Goal: Register for event/course

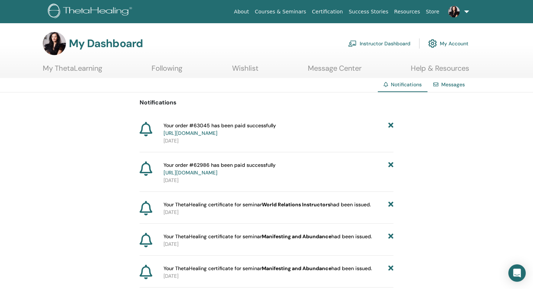
click at [466, 9] on link at bounding box center [457, 11] width 30 height 23
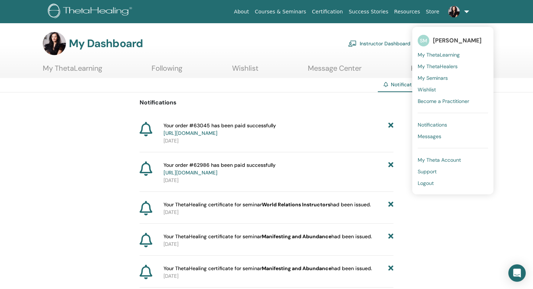
click at [436, 52] on span "My ThetaLearning" at bounding box center [438, 54] width 42 height 7
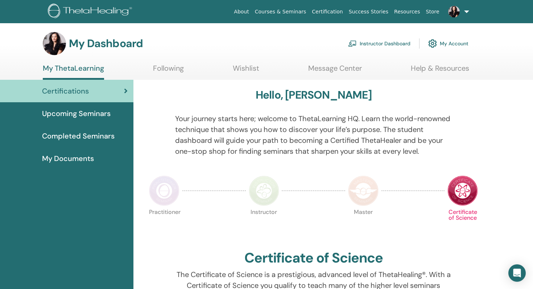
click at [89, 111] on span "Upcoming Seminars" at bounding box center [76, 113] width 68 height 11
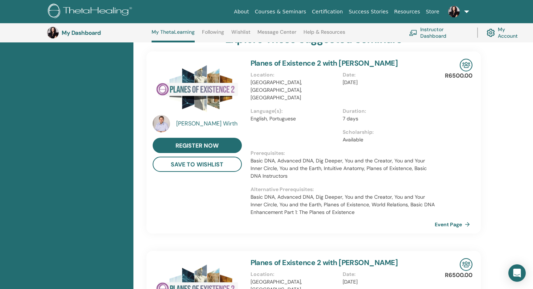
scroll to position [155, 0]
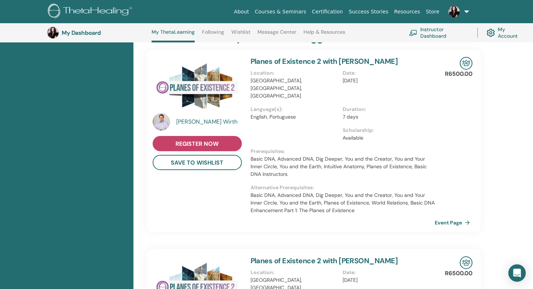
click at [193, 143] on span "register now" at bounding box center [196, 144] width 43 height 8
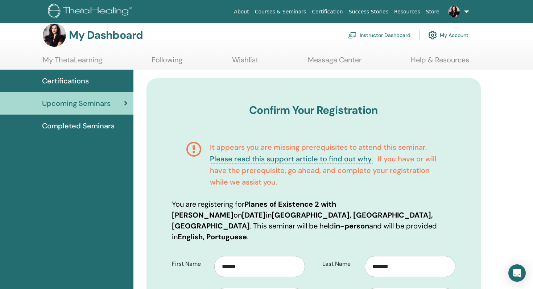
scroll to position [0, 0]
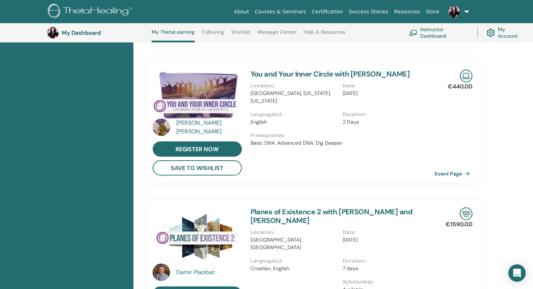
scroll to position [354, 0]
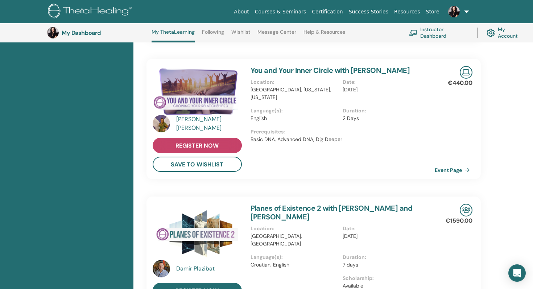
click at [191, 142] on span "register now" at bounding box center [196, 146] width 43 height 8
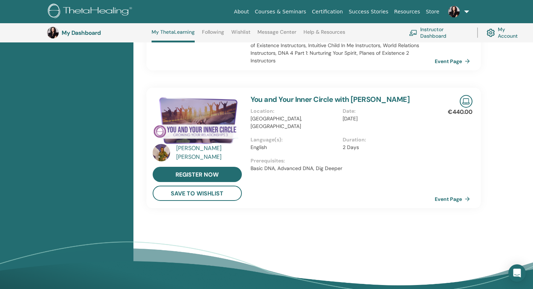
scroll to position [488, 0]
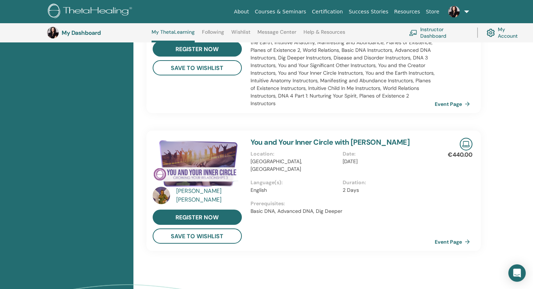
click at [275, 137] on link "You and Your Inner Circle with Juliana Felix" at bounding box center [329, 141] width 159 height 9
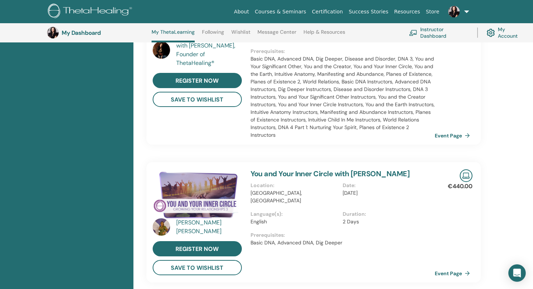
scroll to position [464, 0]
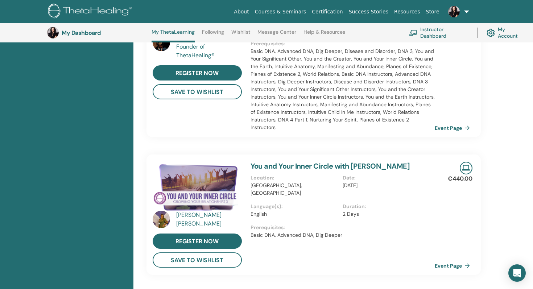
click at [323, 161] on link "You and Your Inner Circle with Juliana Felix" at bounding box center [329, 165] width 159 height 9
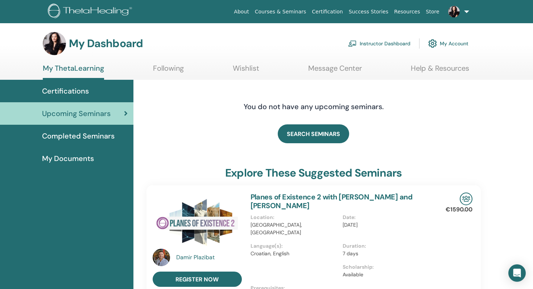
scroll to position [0, 0]
click at [381, 45] on link "Instructor Dashboard" at bounding box center [379, 44] width 62 height 16
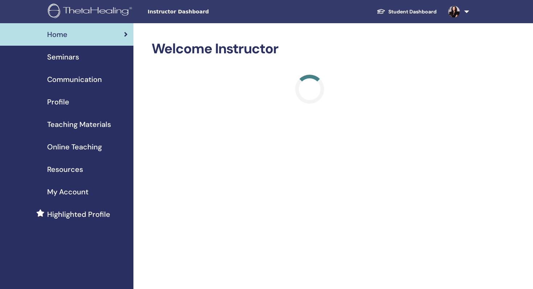
click at [62, 56] on span "Seminars" at bounding box center [63, 56] width 32 height 11
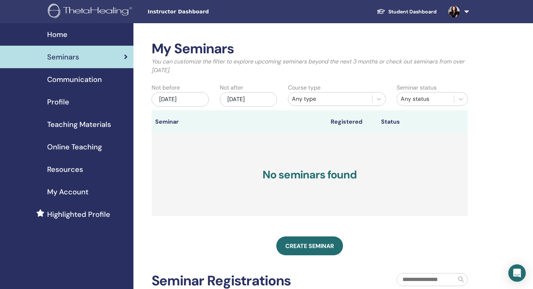
click at [57, 34] on span "Home" at bounding box center [57, 34] width 20 height 11
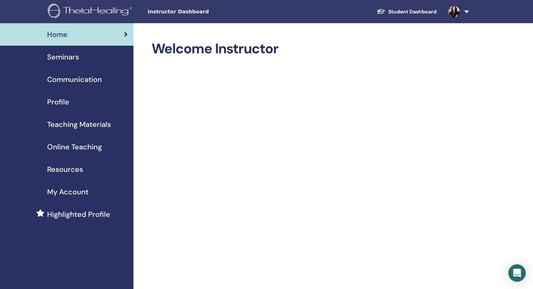
click at [466, 11] on link at bounding box center [457, 11] width 30 height 23
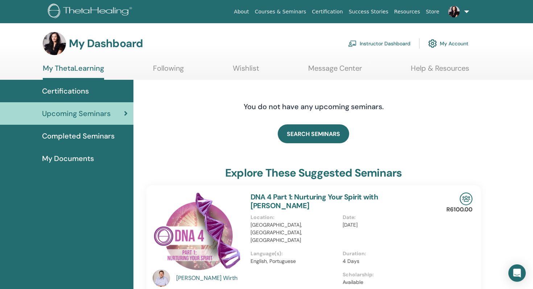
click at [293, 11] on link "Courses & Seminars" at bounding box center [280, 11] width 57 height 13
